Goal: Task Accomplishment & Management: Use online tool/utility

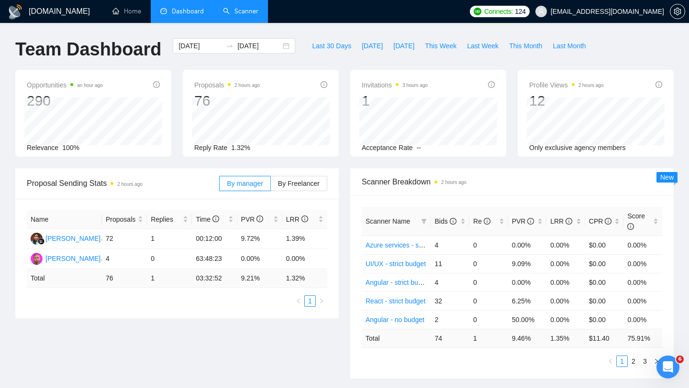
click at [241, 15] on link "Scanner" at bounding box center [240, 11] width 35 height 8
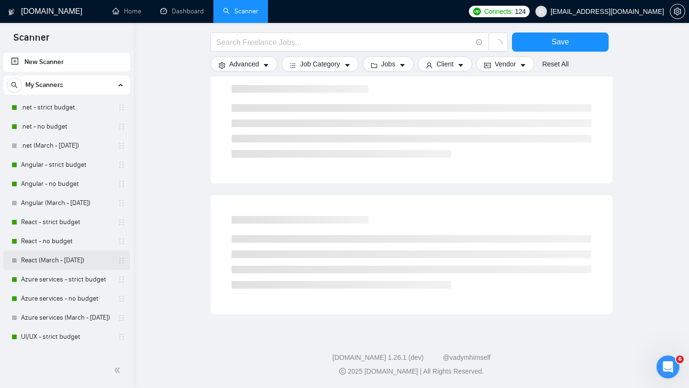
scroll to position [127, 0]
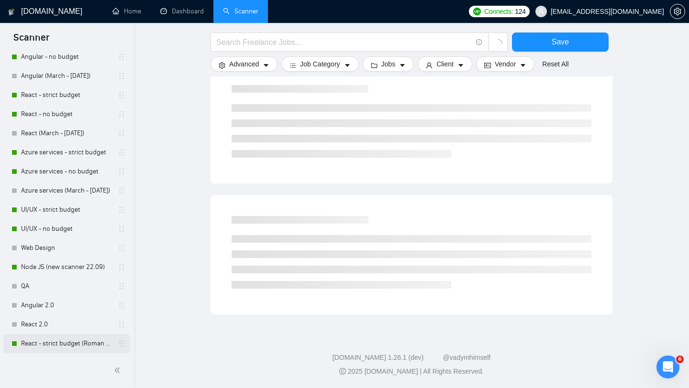
click at [51, 345] on link "React - strict budget (Roman Account)" at bounding box center [66, 343] width 91 height 19
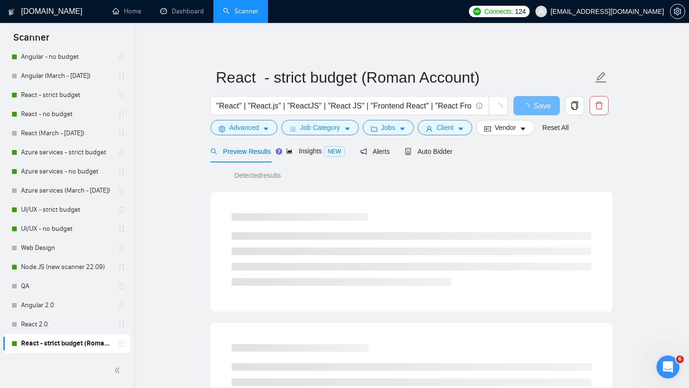
click at [431, 150] on span "Auto Bidder" at bounding box center [428, 152] width 47 height 8
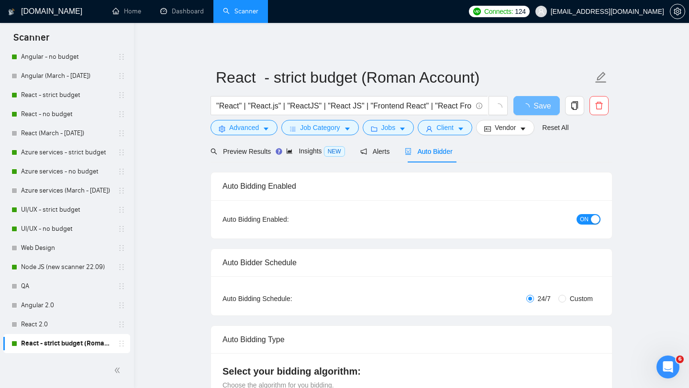
checkbox input "true"
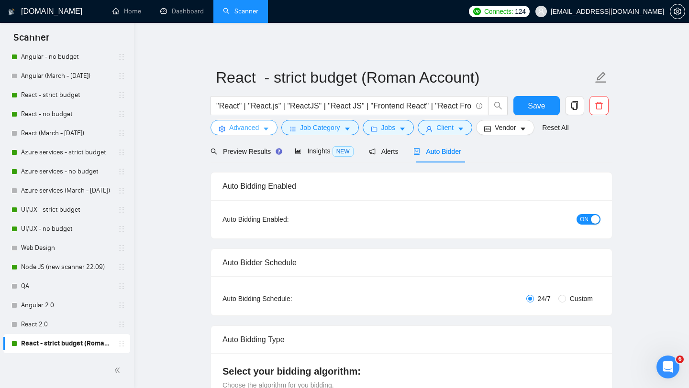
click at [257, 127] on span "Advanced" at bounding box center [244, 127] width 30 height 11
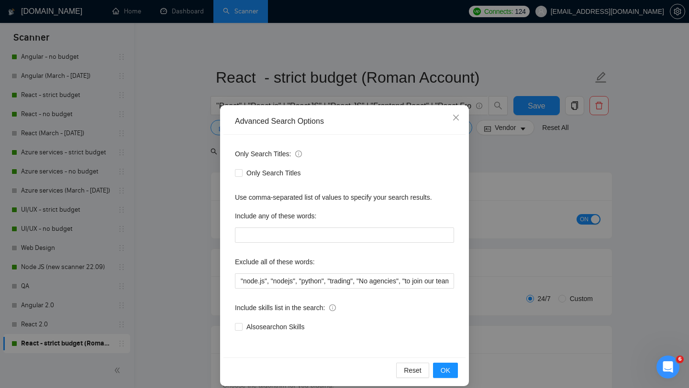
scroll to position [10, 0]
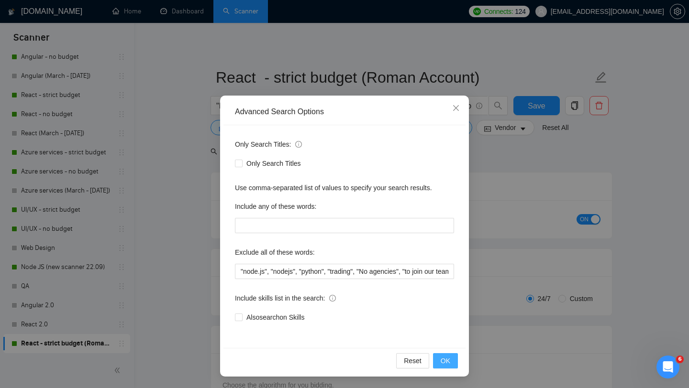
click at [445, 358] on span "OK" at bounding box center [446, 361] width 10 height 11
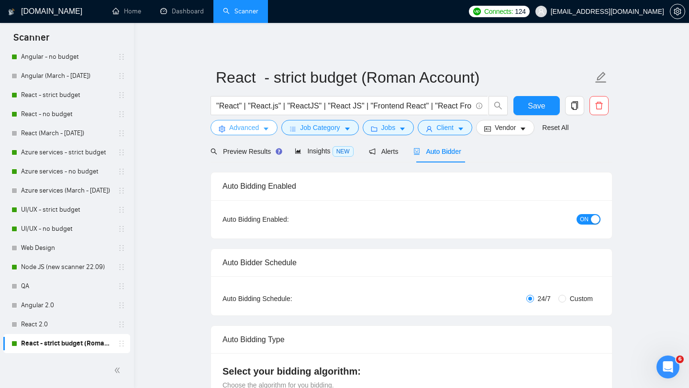
scroll to position [0, 0]
click at [316, 121] on button "Job Category" at bounding box center [319, 127] width 77 height 15
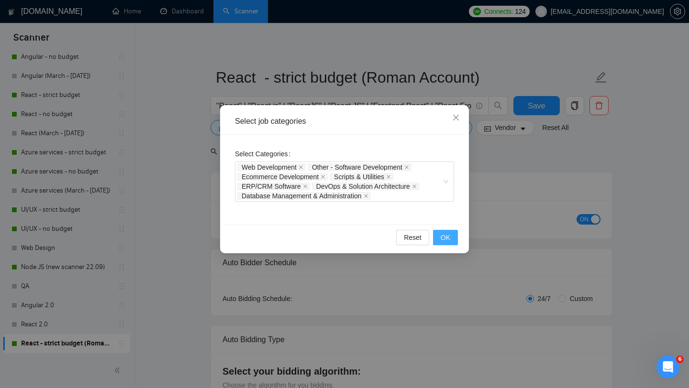
click at [445, 240] on span "OK" at bounding box center [446, 237] width 10 height 11
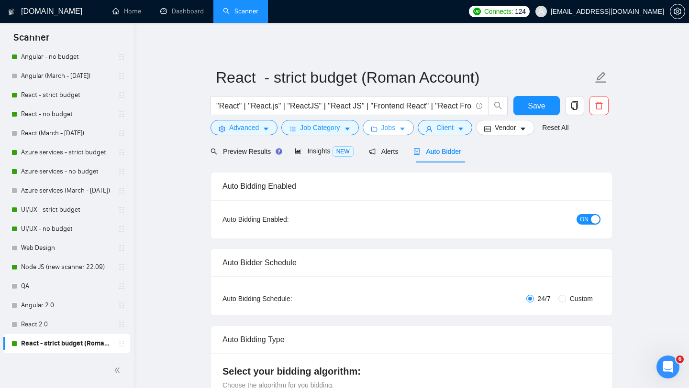
click at [386, 129] on span "Jobs" at bounding box center [388, 127] width 14 height 11
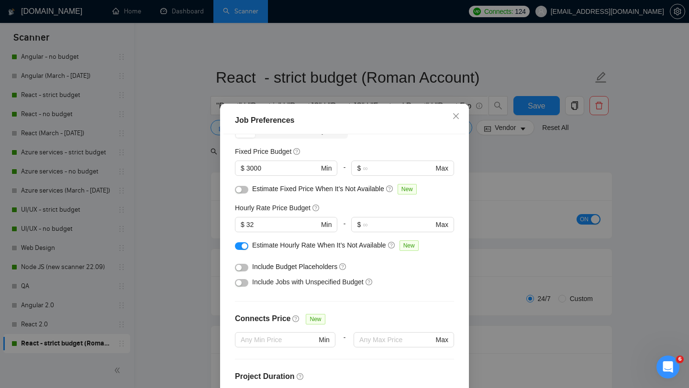
scroll to position [56, 0]
click at [289, 228] on input "32" at bounding box center [282, 224] width 72 height 11
type input "38"
click at [353, 305] on div "Budget Project Type All Fixed Price Hourly Rate Fixed Price Budget $ 3000 Min -…" at bounding box center [344, 270] width 242 height 272
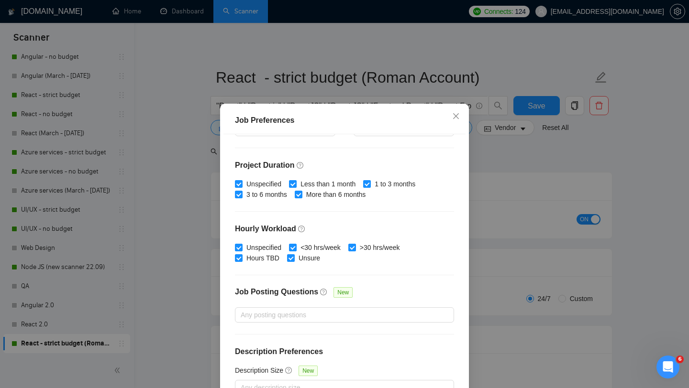
scroll to position [0, 0]
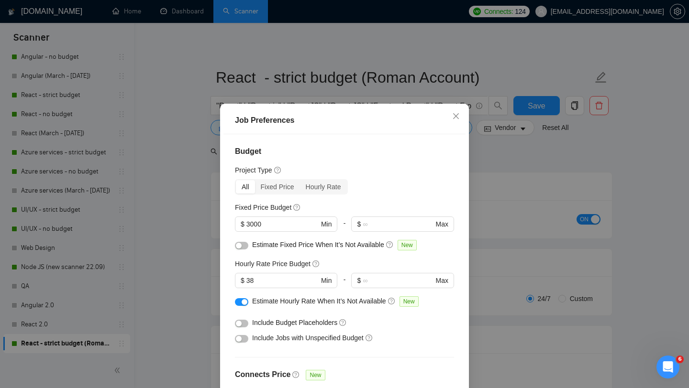
click at [485, 156] on div "Job Preferences Budget Project Type All Fixed Price Hourly Rate Fixed Price Bud…" at bounding box center [344, 194] width 689 height 388
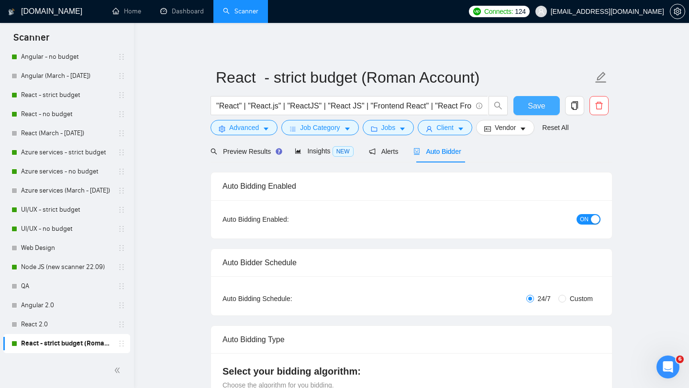
click at [526, 112] on button "Save" at bounding box center [536, 105] width 46 height 19
checkbox input "true"
click at [537, 100] on span "Save" at bounding box center [536, 106] width 17 height 12
click at [189, 15] on link "Dashboard" at bounding box center [182, 11] width 44 height 8
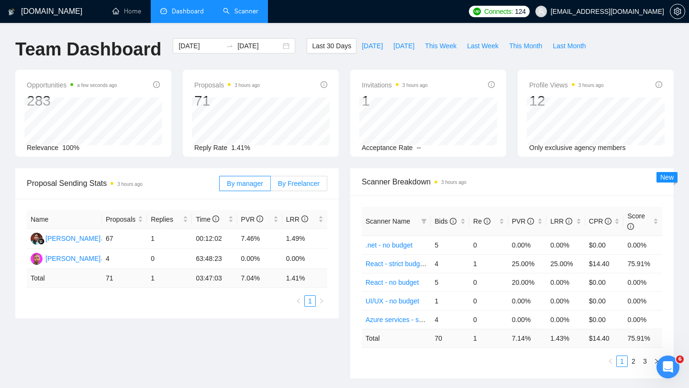
click at [291, 183] on span "By Freelancer" at bounding box center [299, 184] width 42 height 8
click at [271, 186] on input "By Freelancer" at bounding box center [271, 186] width 0 height 0
click at [247, 186] on span "By manager" at bounding box center [245, 184] width 36 height 8
click at [220, 186] on input "By manager" at bounding box center [220, 186] width 0 height 0
